Goal: Find specific page/section: Find specific page/section

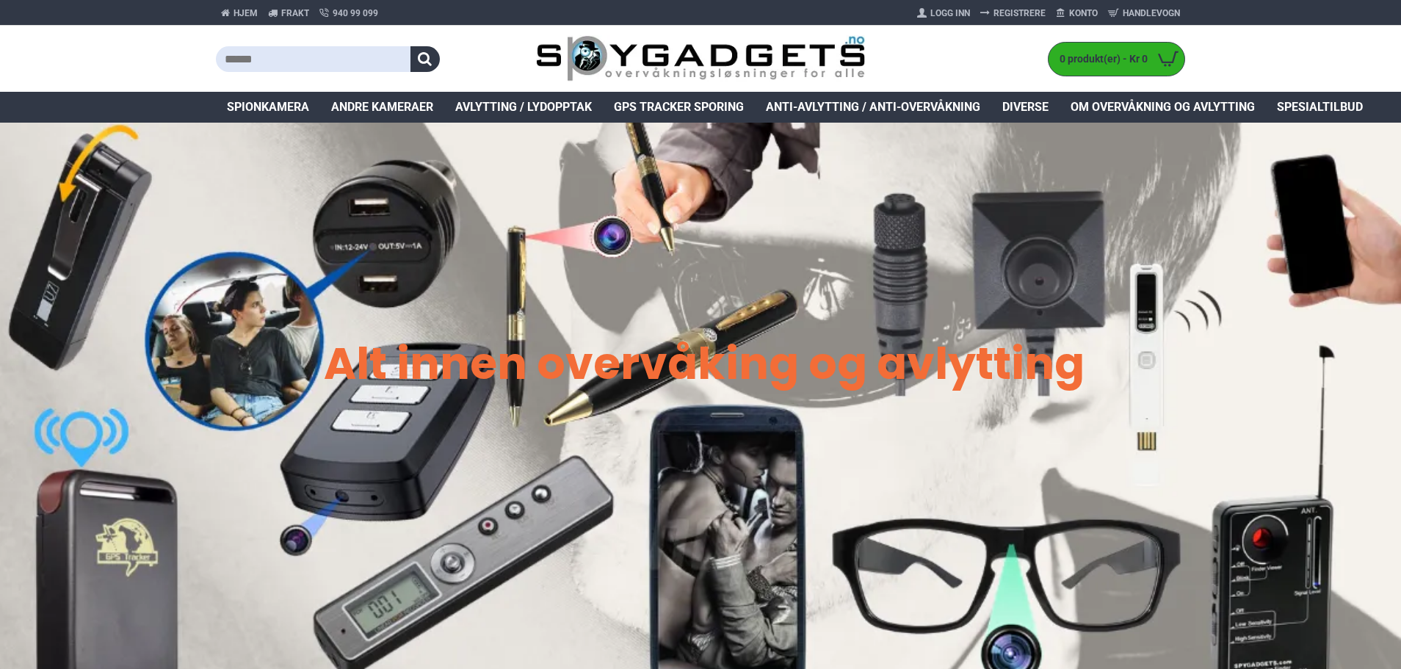
click at [879, 98] on link "Anti-avlytting / Anti-overvåkning" at bounding box center [873, 107] width 236 height 31
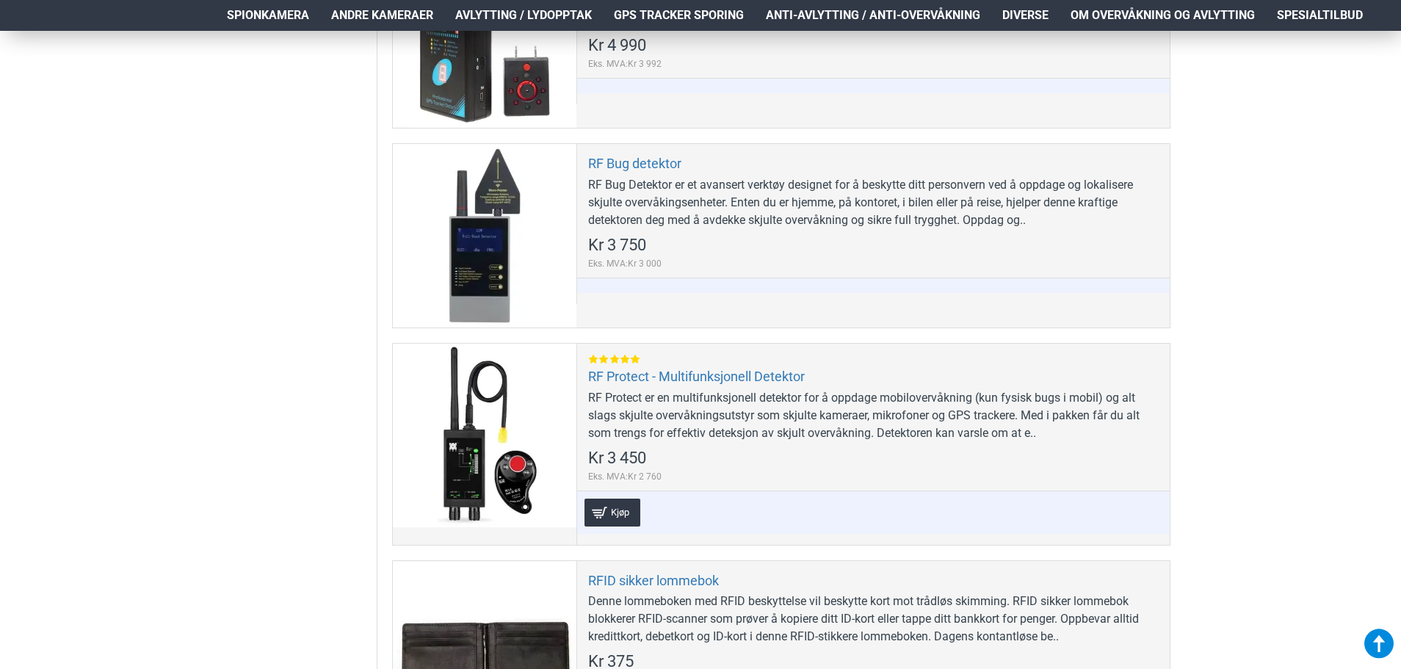
scroll to position [1028, 0]
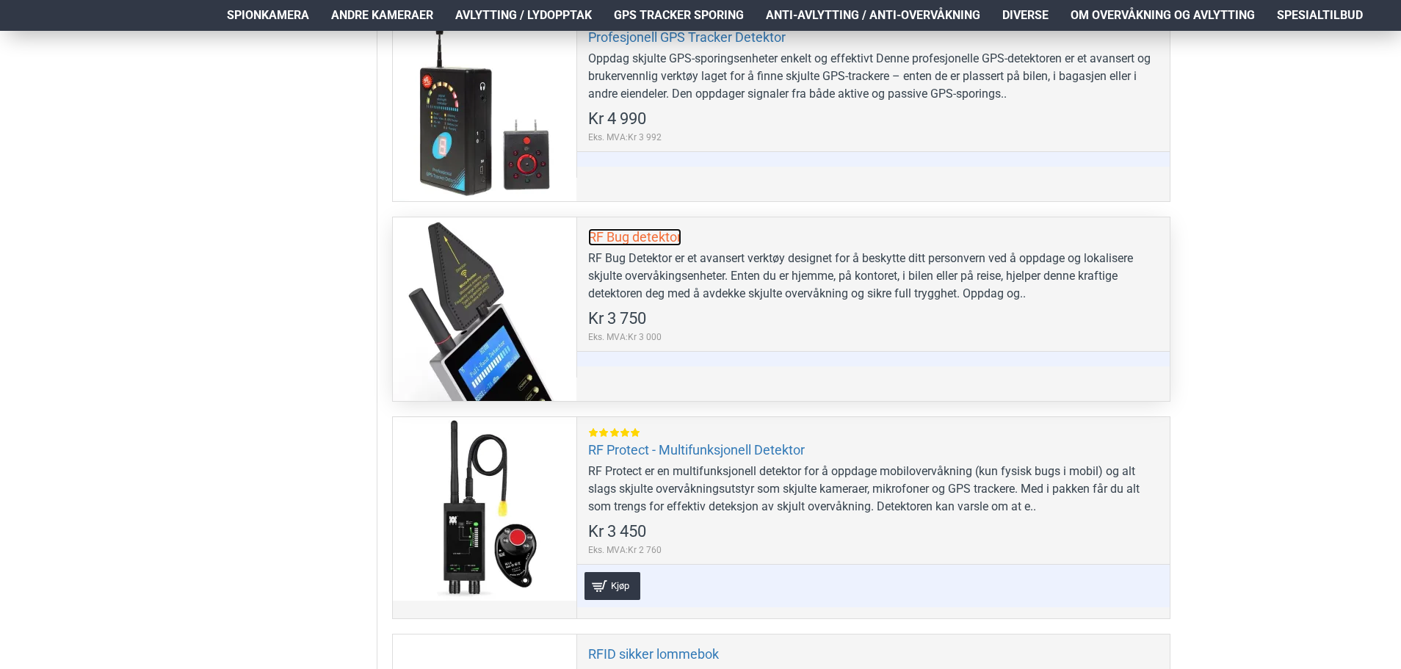
click at [662, 234] on link "RF Bug detektor" at bounding box center [634, 236] width 93 height 17
